Goal: Download file/media

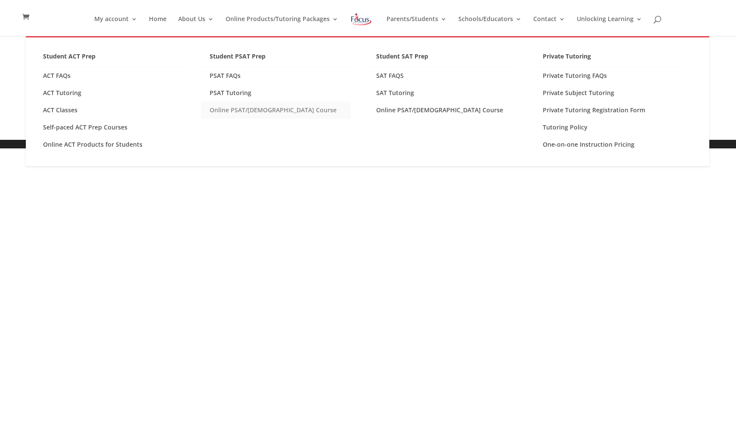
click at [263, 110] on link "Online PSAT/[DEMOGRAPHIC_DATA] Course" at bounding box center [276, 110] width 150 height 17
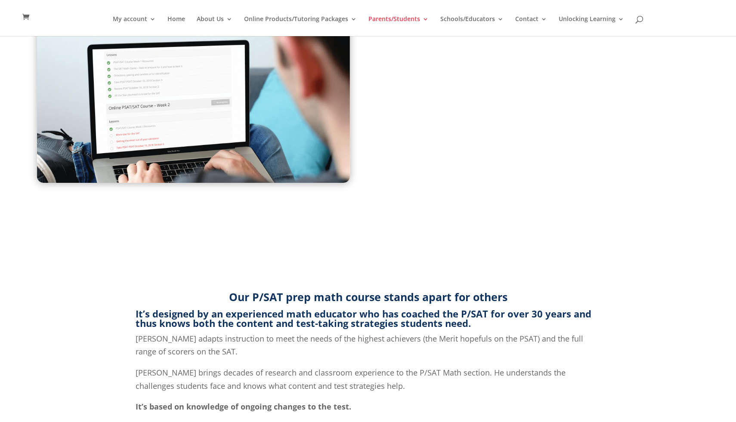
scroll to position [204, 0]
